Goal: Information Seeking & Learning: Learn about a topic

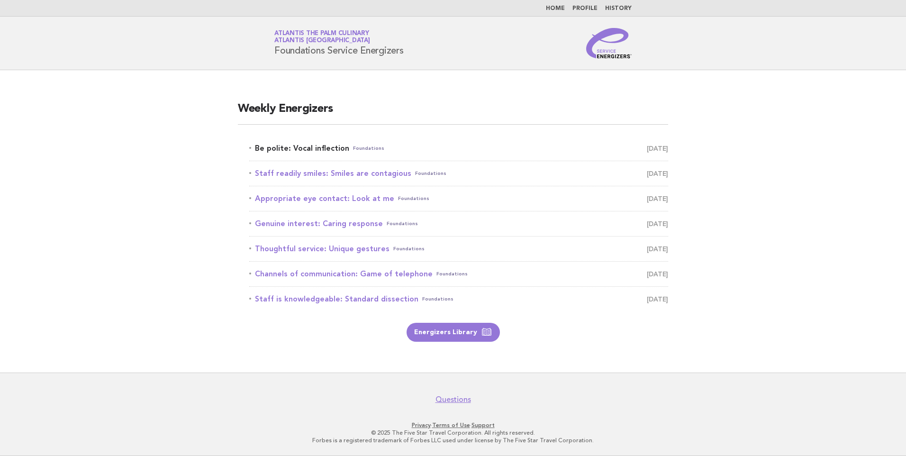
click at [313, 152] on link "Be polite: Vocal inflection Foundations August 24" at bounding box center [458, 148] width 419 height 13
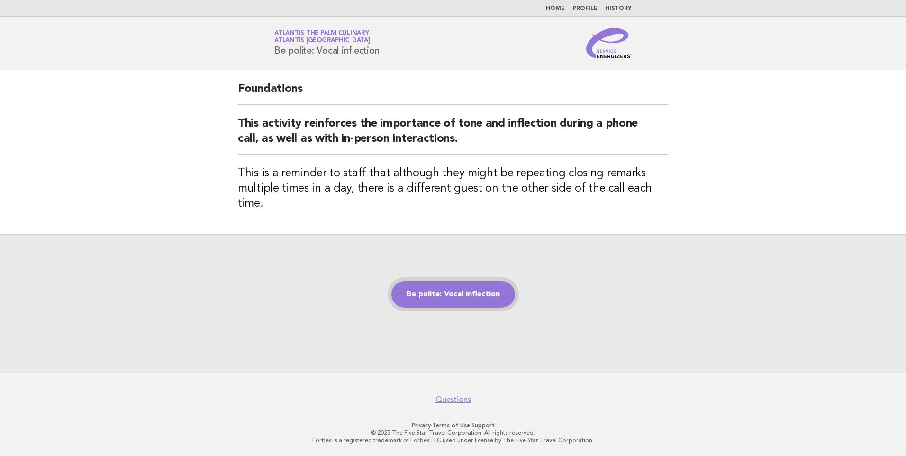
click at [444, 289] on link "Be polite: Vocal inflection" at bounding box center [453, 294] width 124 height 27
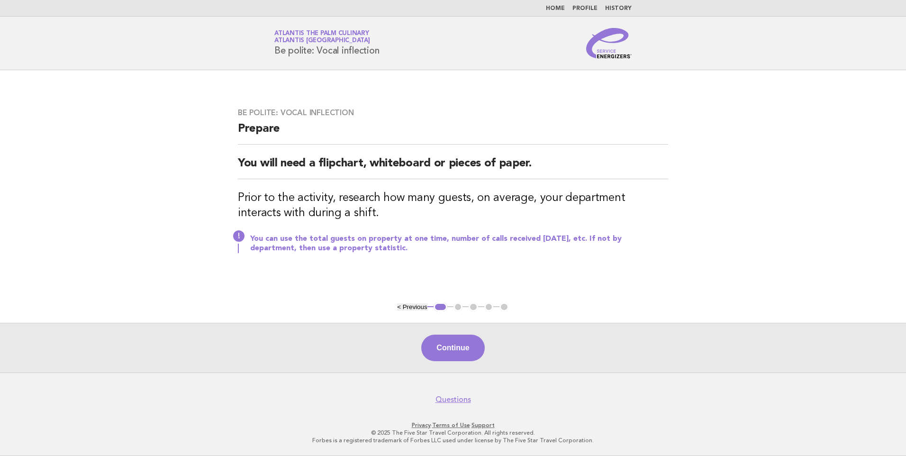
click at [458, 345] on button "Continue" at bounding box center [452, 347] width 63 height 27
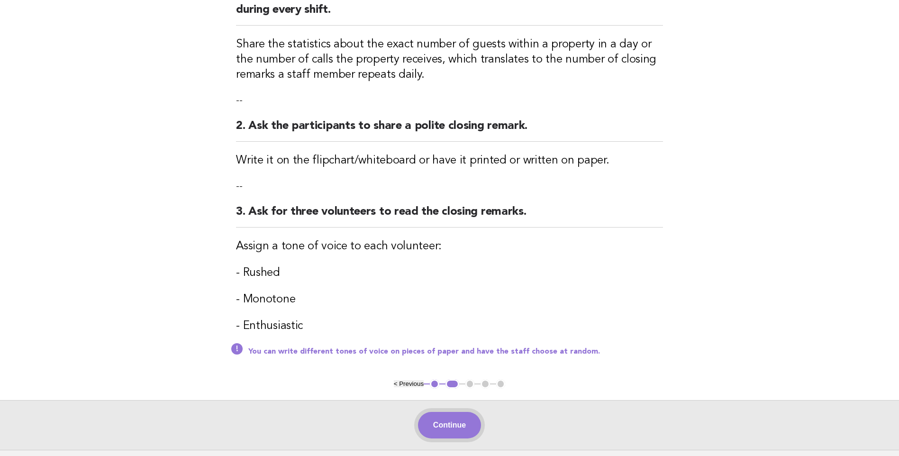
click at [461, 430] on button "Continue" at bounding box center [449, 425] width 63 height 27
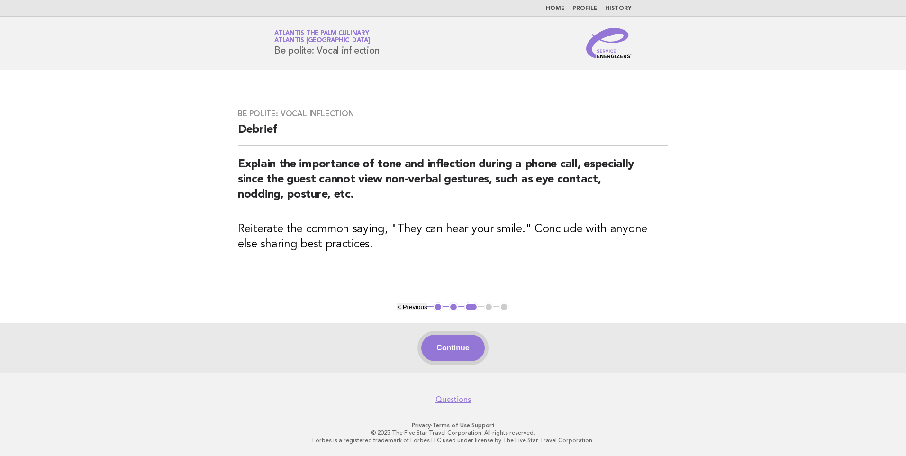
click at [458, 343] on button "Continue" at bounding box center [452, 347] width 63 height 27
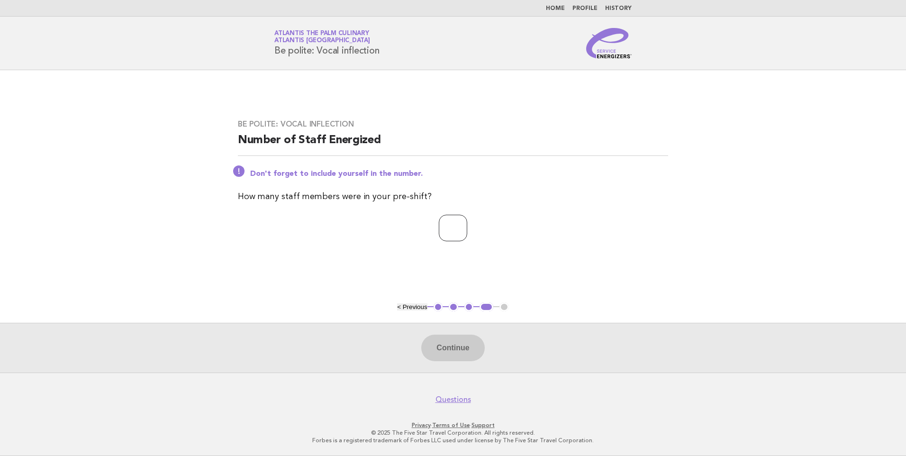
click at [448, 226] on input "number" at bounding box center [453, 228] width 28 height 27
type input "*"
click at [469, 354] on button "Continue" at bounding box center [452, 347] width 63 height 27
